Goal: Task Accomplishment & Management: Use online tool/utility

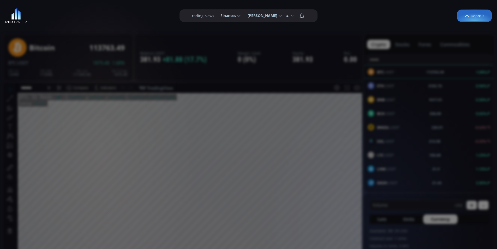
scroll to position [18, 0]
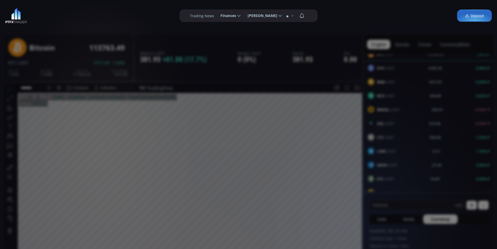
click at [152, 30] on div "**********" at bounding box center [248, 15] width 497 height 31
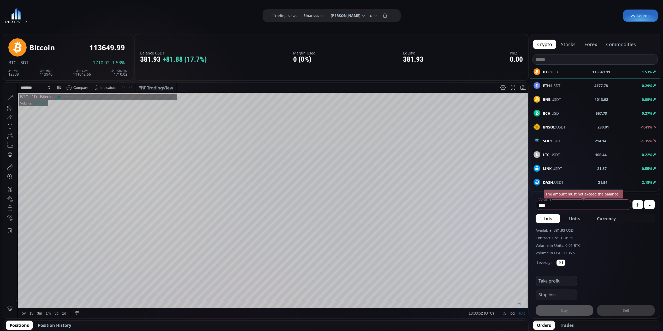
scroll to position [72, 0]
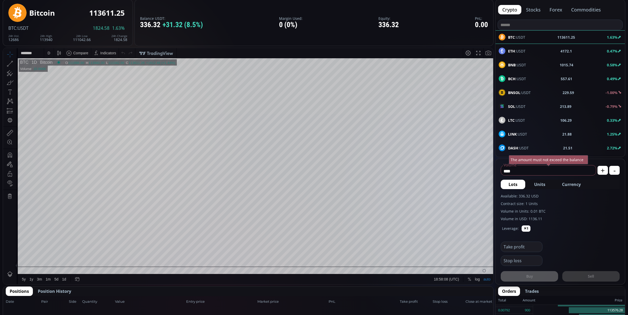
scroll to position [69, 0]
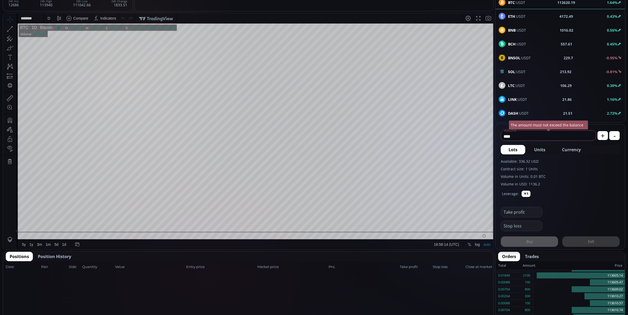
click at [57, 254] on span "Position History" at bounding box center [54, 256] width 33 height 6
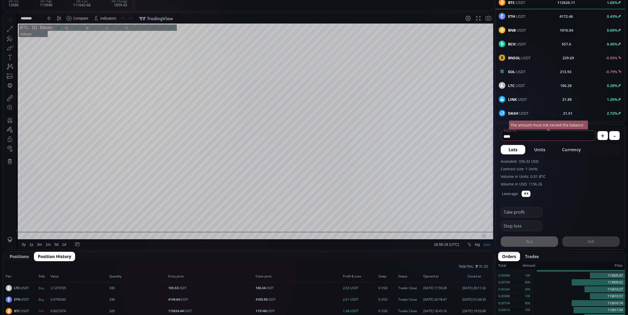
click at [13, 258] on span "Positions" at bounding box center [19, 256] width 19 height 6
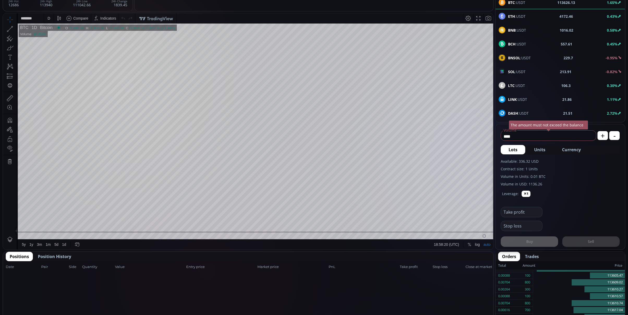
scroll to position [0, 0]
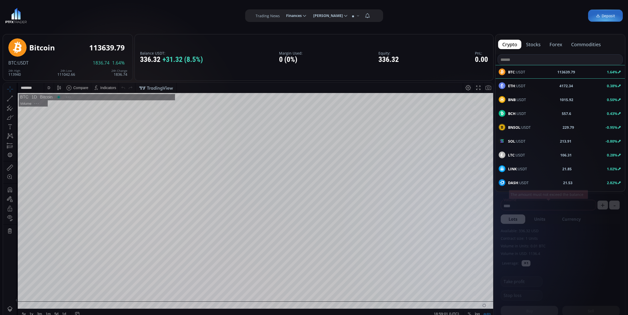
scroll to position [74, 0]
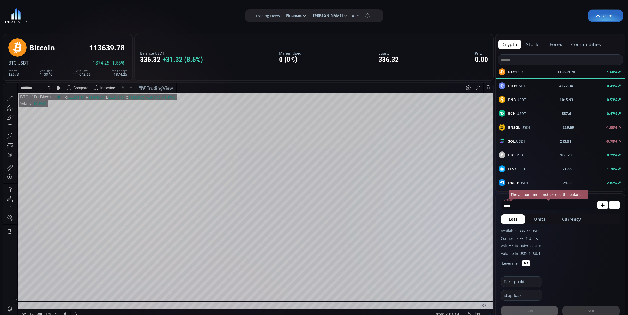
click at [535, 84] on div "ETH :USDT 4172.34 0.41%" at bounding box center [560, 85] width 123 height 7
click at [49, 87] on div "D" at bounding box center [48, 88] width 3 height 4
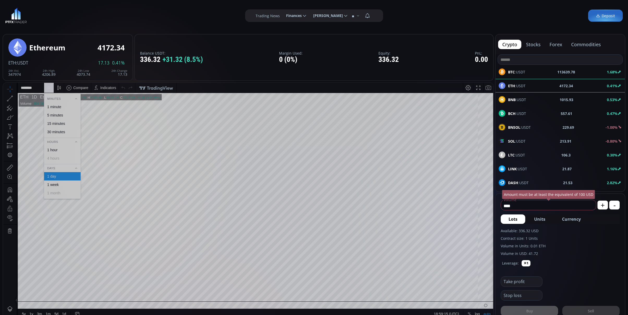
click at [58, 103] on div "1 minute" at bounding box center [62, 107] width 37 height 8
